Goal: Book appointment/travel/reservation

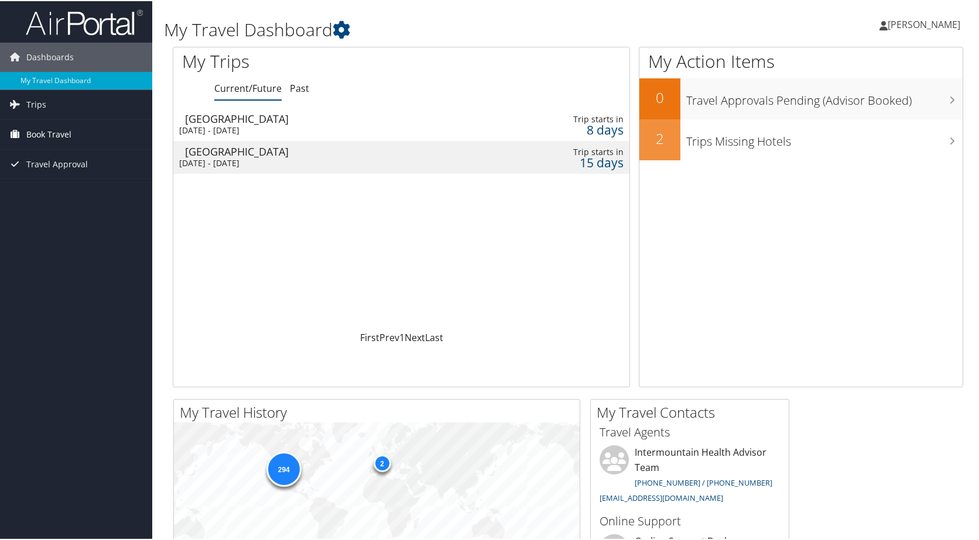
click at [57, 129] on span "Book Travel" at bounding box center [48, 133] width 45 height 29
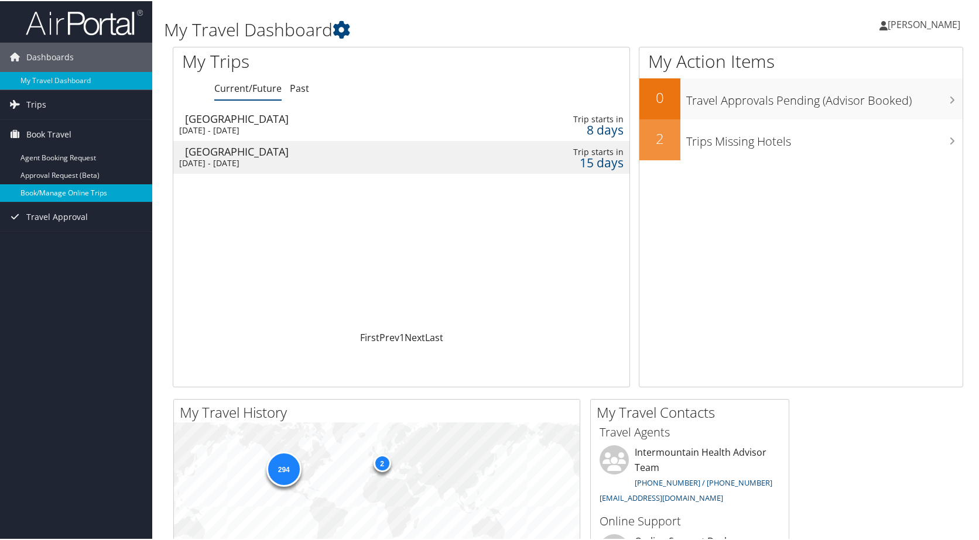
click at [71, 190] on link "Book/Manage Online Trips" at bounding box center [76, 192] width 152 height 18
